Goal: Task Accomplishment & Management: Manage account settings

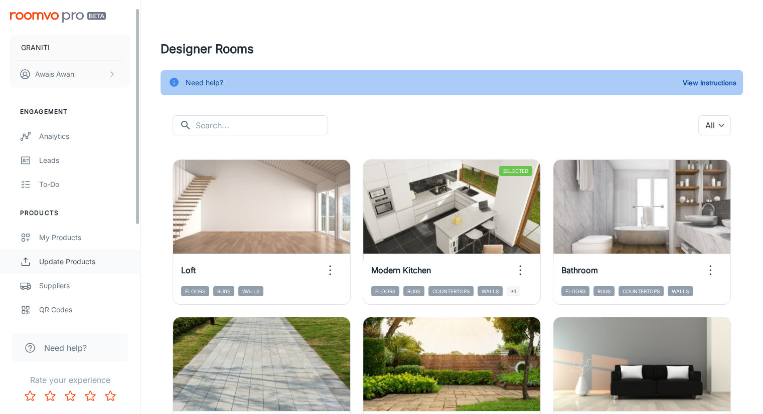
scroll to position [13, 0]
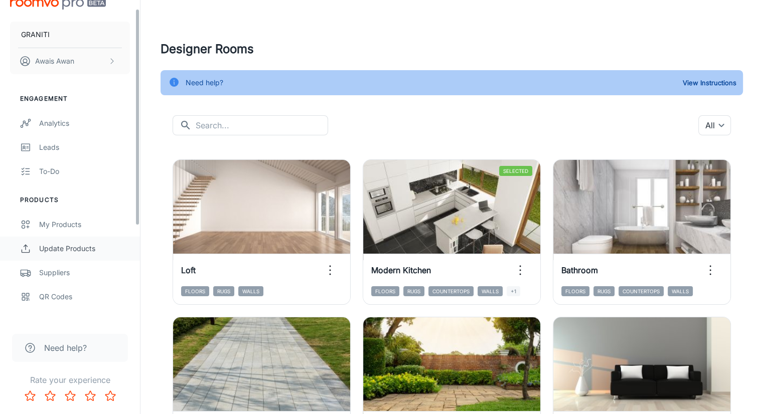
click at [63, 237] on link "Update Products" at bounding box center [70, 249] width 140 height 24
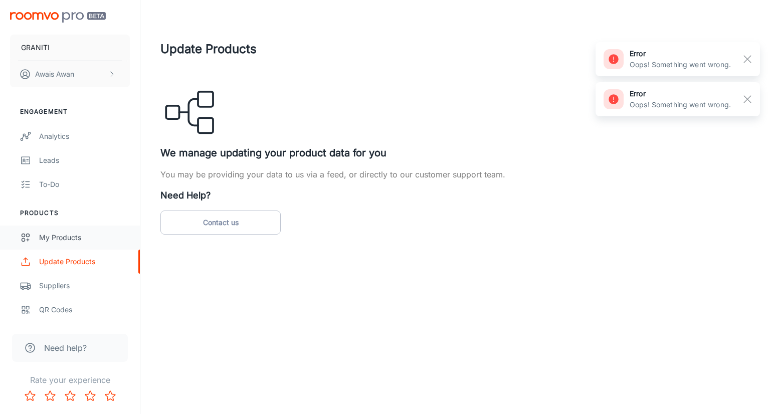
click at [81, 240] on div "My Products" at bounding box center [84, 237] width 91 height 11
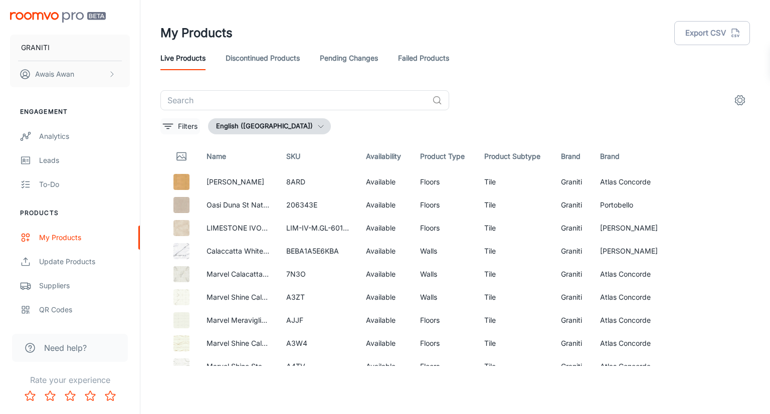
click at [172, 125] on icon "filter" at bounding box center [168, 126] width 12 height 12
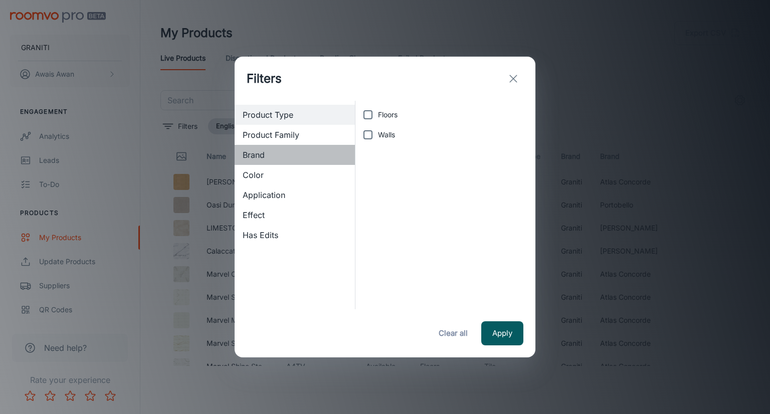
click at [261, 159] on span "Brand" at bounding box center [295, 155] width 104 height 12
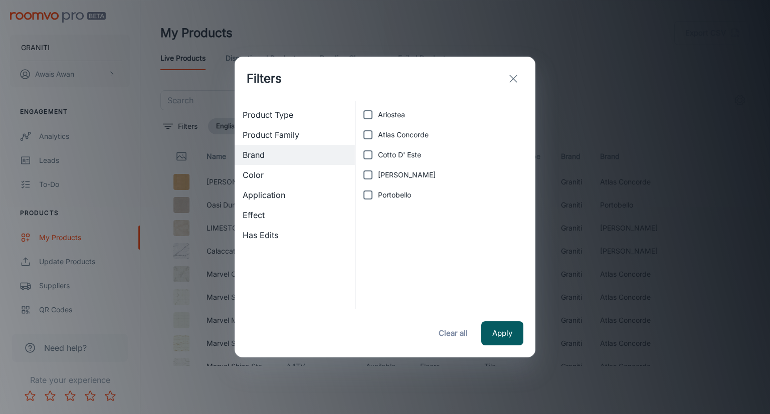
click at [164, 109] on div "Filters Product Type Product Family Brand Color Application Effect Has Edits Ar…" at bounding box center [385, 207] width 770 height 414
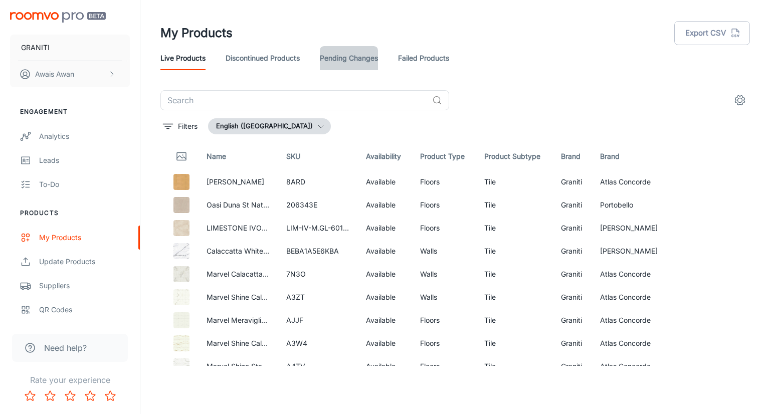
click at [327, 60] on link "Pending Changes" at bounding box center [349, 58] width 58 height 24
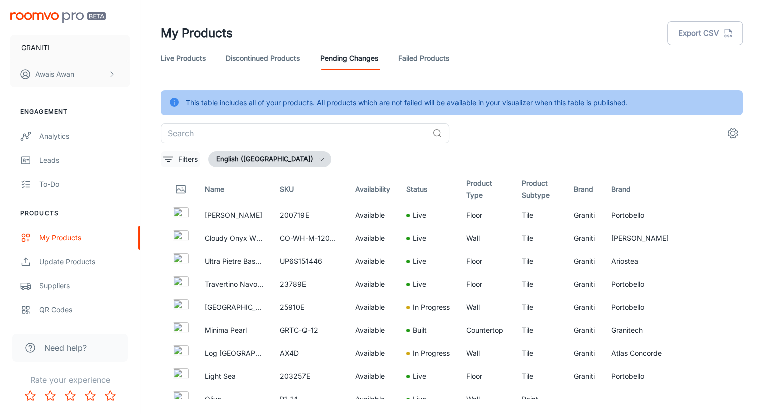
click at [172, 161] on icon "filter" at bounding box center [168, 159] width 12 height 12
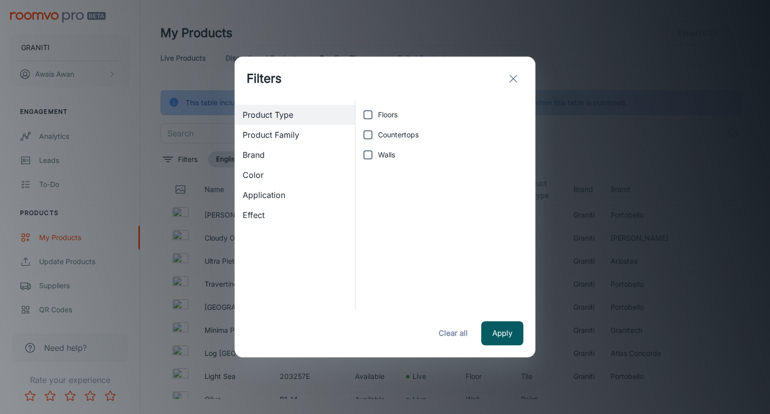
click at [269, 156] on span "Brand" at bounding box center [295, 155] width 104 height 12
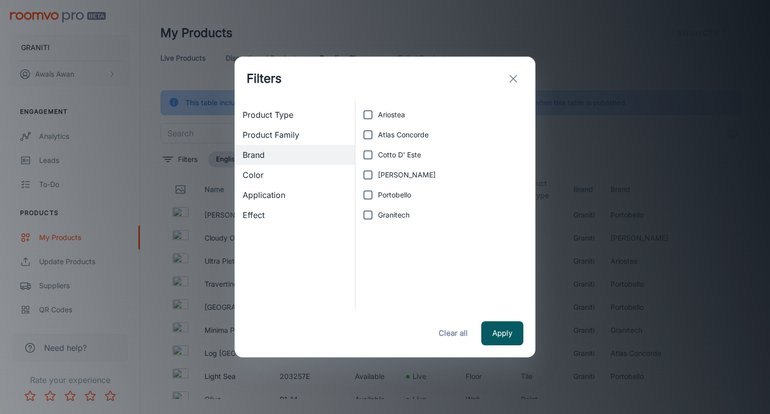
click at [367, 218] on input "Granitech" at bounding box center [368, 215] width 20 height 20
checkbox input "true"
click at [506, 337] on button "Apply" at bounding box center [502, 333] width 42 height 24
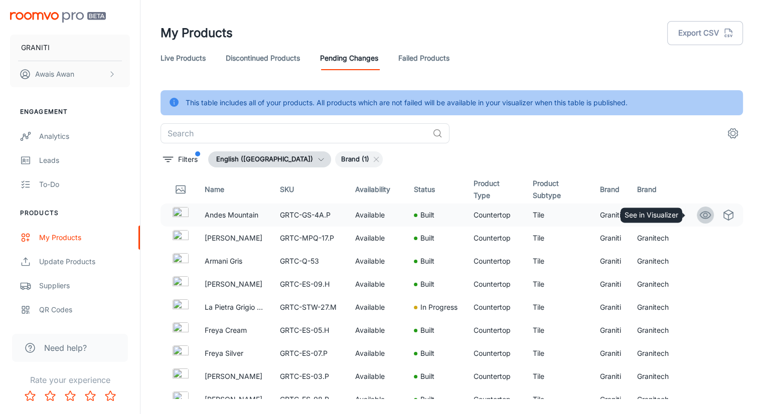
click at [699, 215] on icon "See in Visualizer" at bounding box center [705, 215] width 12 height 12
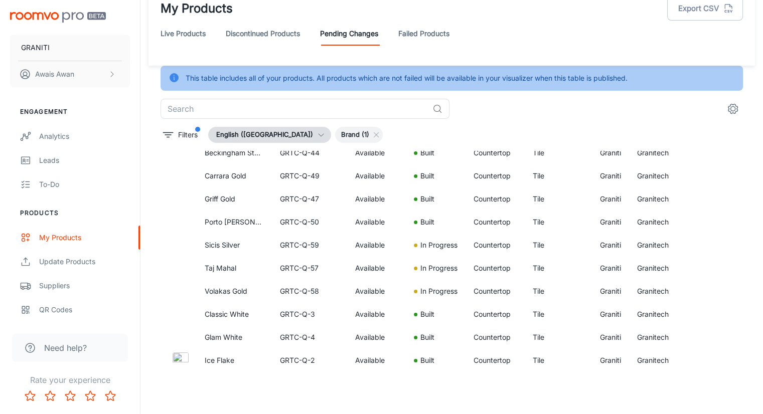
scroll to position [1300, 0]
